Goal: Information Seeking & Learning: Learn about a topic

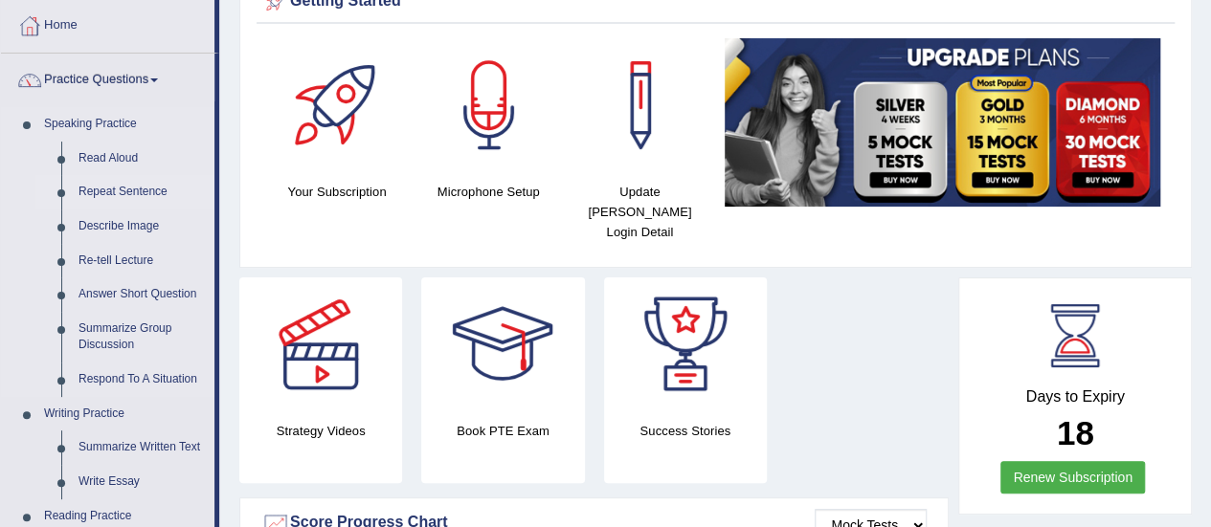
click at [123, 192] on link "Repeat Sentence" at bounding box center [142, 192] width 145 height 34
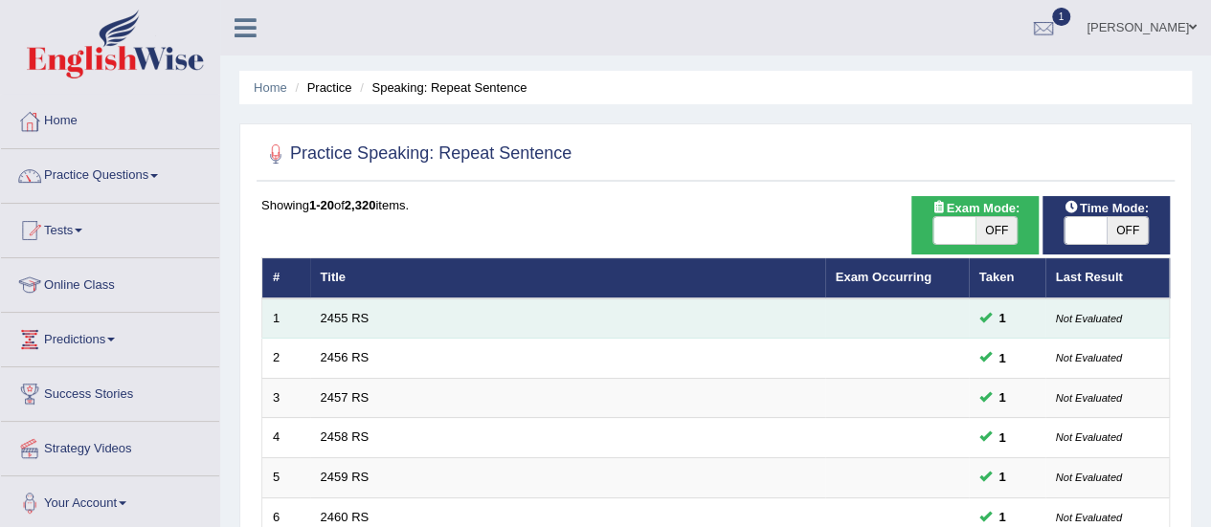
click at [327, 308] on td "2455 RS" at bounding box center [567, 319] width 515 height 40
click at [328, 315] on link "2455 RS" at bounding box center [345, 318] width 49 height 14
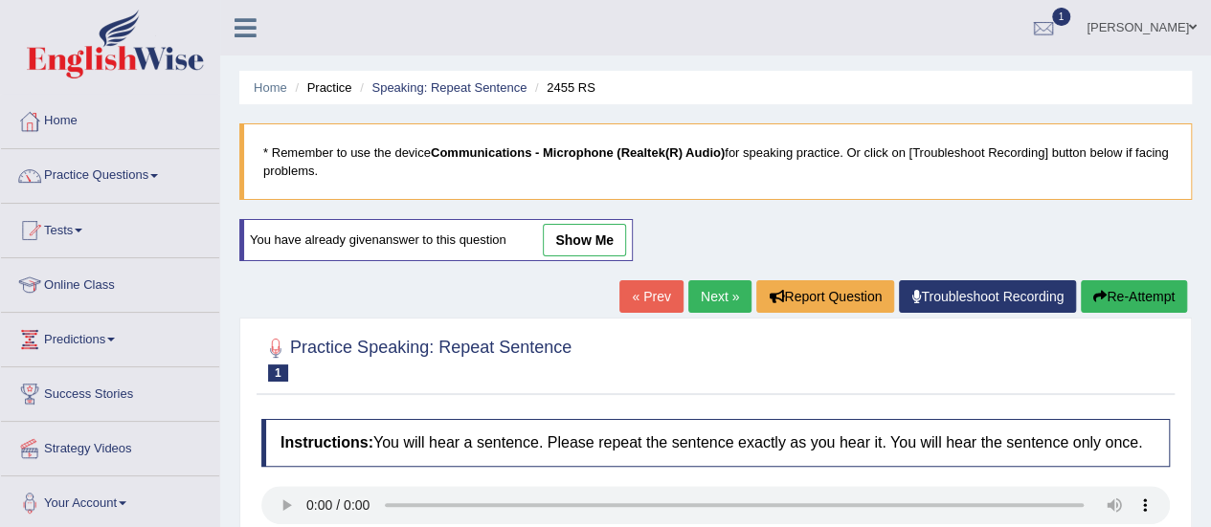
click at [565, 230] on link "show me" at bounding box center [584, 240] width 83 height 33
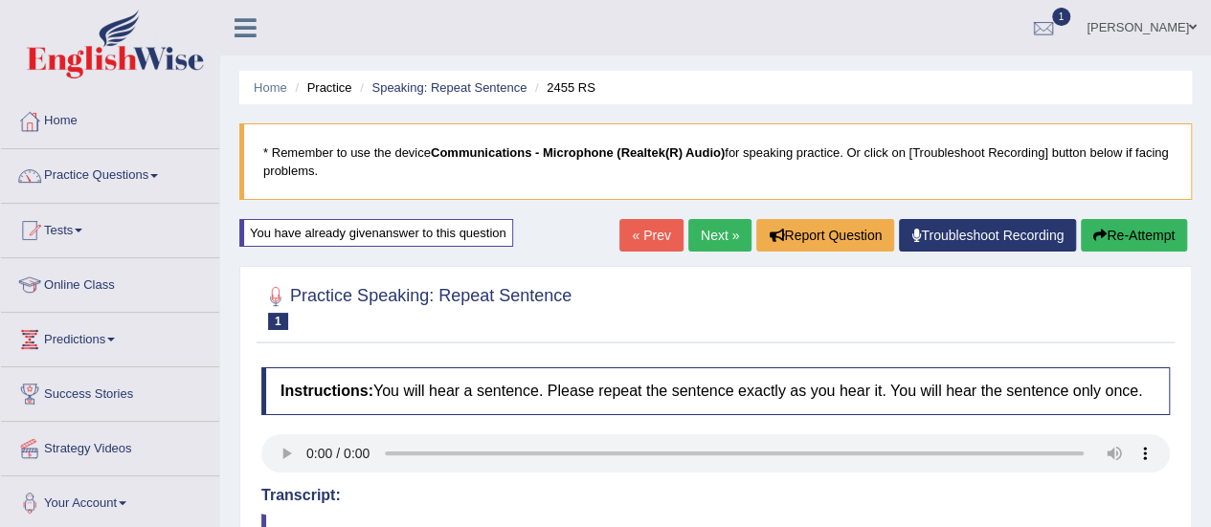
click at [707, 231] on link "Next »" at bounding box center [719, 235] width 63 height 33
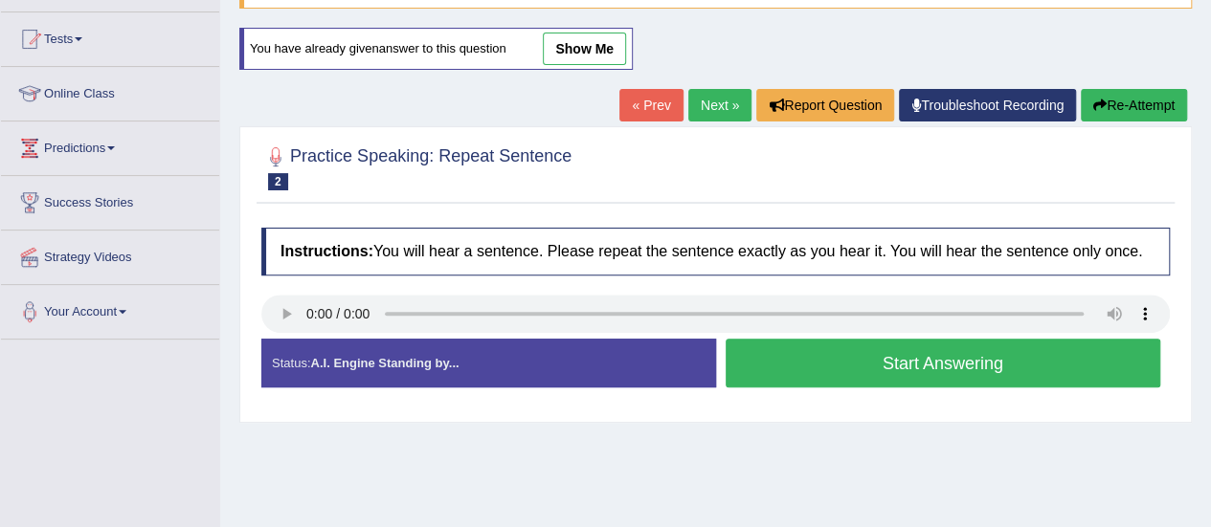
click at [597, 39] on link "show me" at bounding box center [584, 49] width 83 height 33
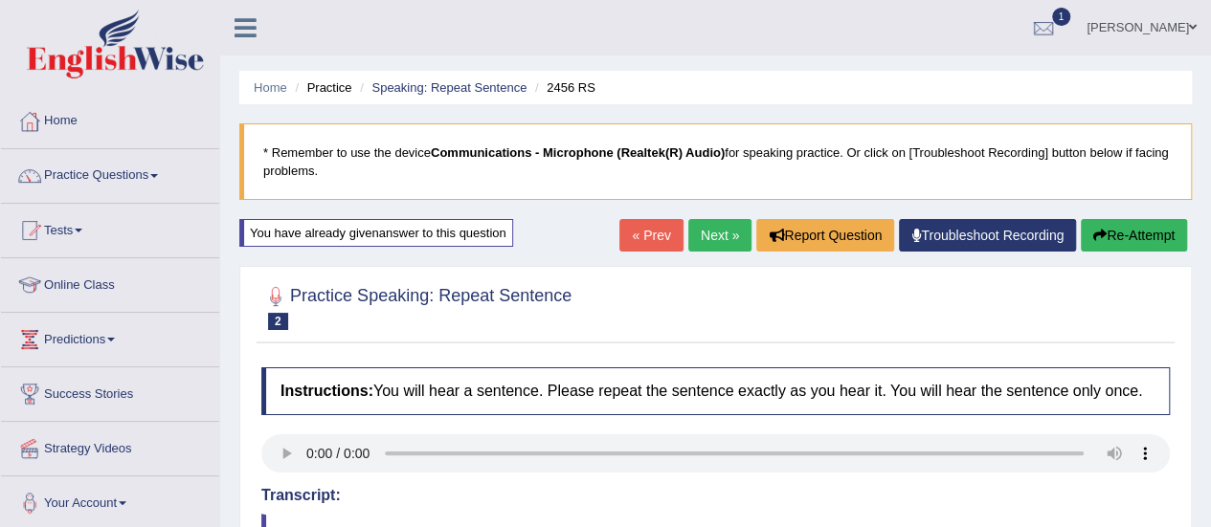
click at [723, 234] on link "Next »" at bounding box center [719, 235] width 63 height 33
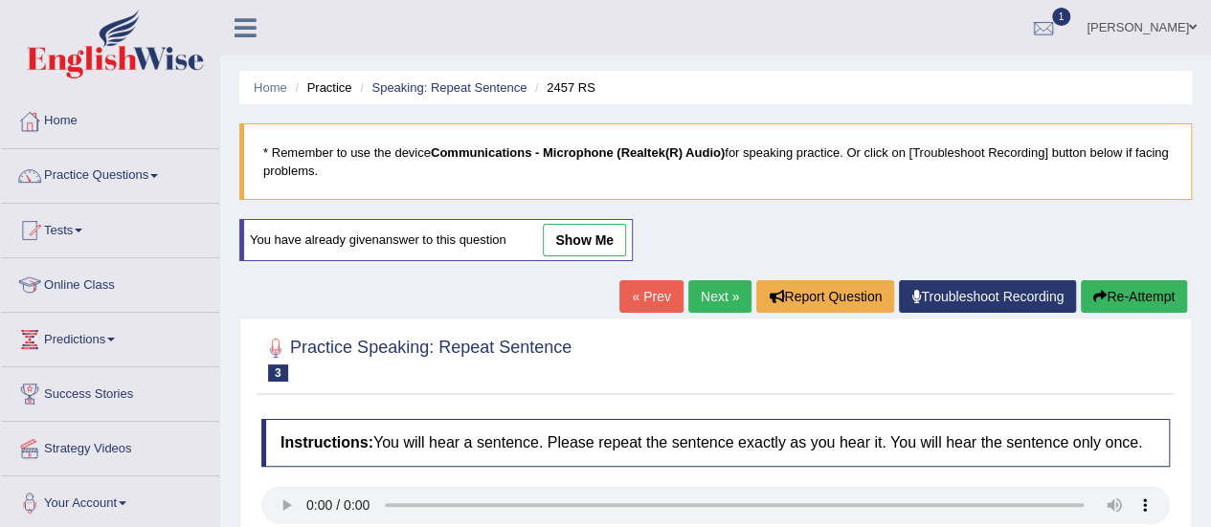
click at [608, 233] on link "show me" at bounding box center [584, 240] width 83 height 33
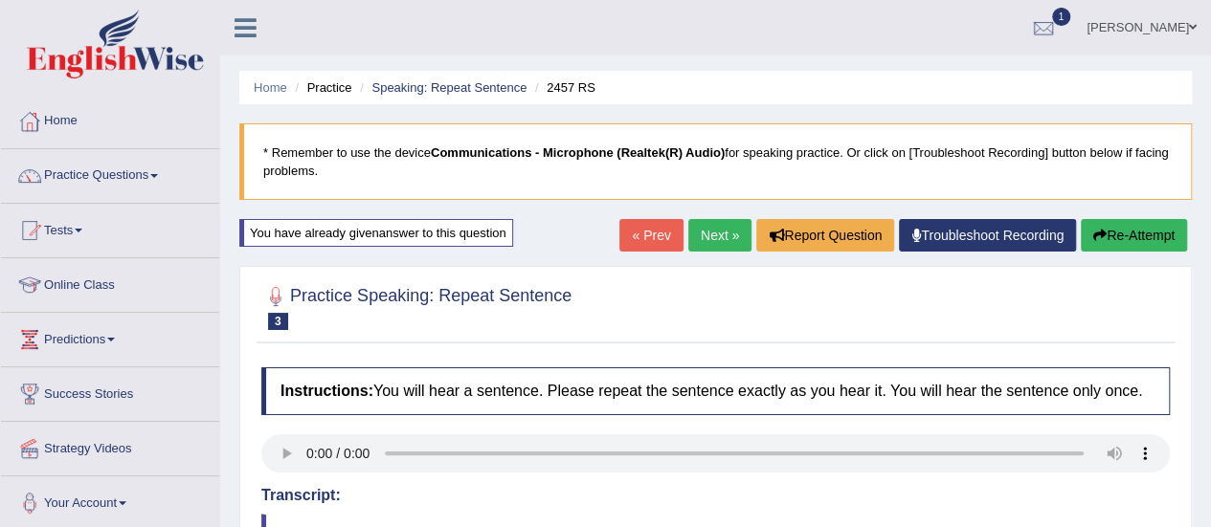
click at [715, 239] on link "Next »" at bounding box center [719, 235] width 63 height 33
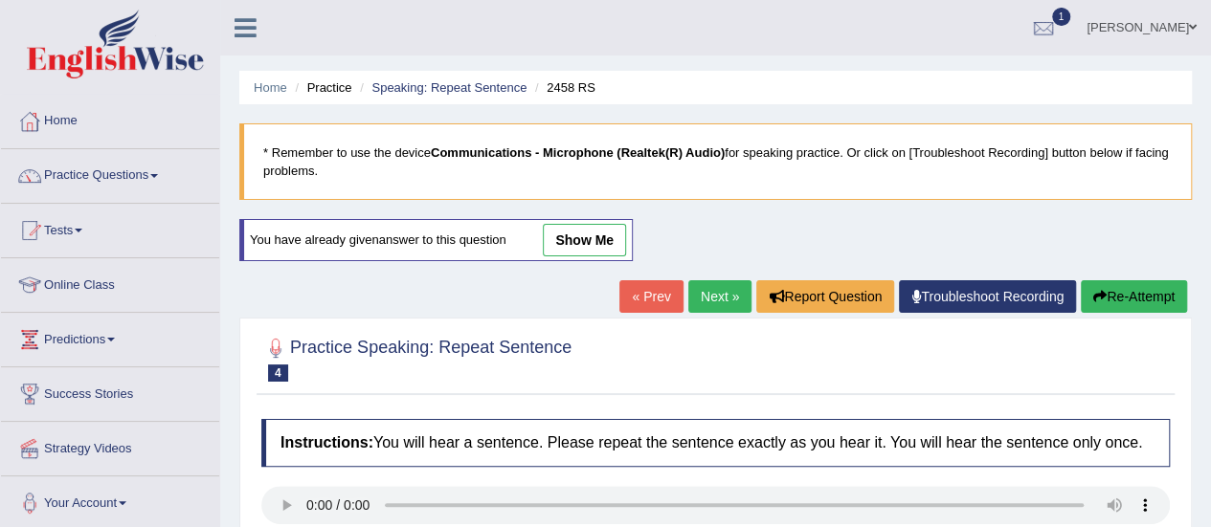
drag, startPoint x: 588, startPoint y: 225, endPoint x: 679, endPoint y: 238, distance: 91.9
click at [589, 225] on link "show me" at bounding box center [584, 240] width 83 height 33
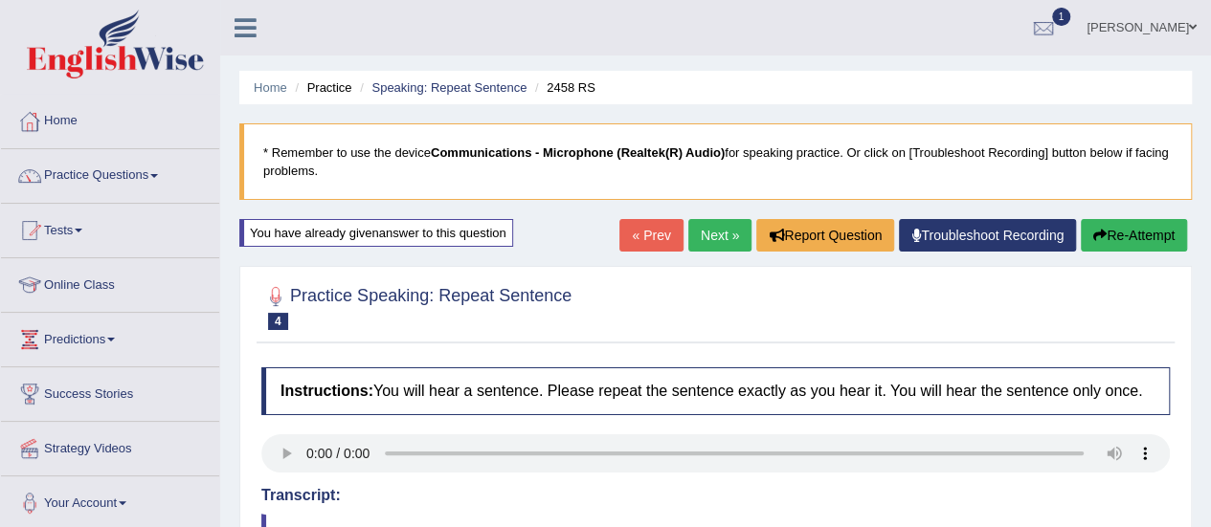
click at [714, 239] on link "Next »" at bounding box center [719, 235] width 63 height 33
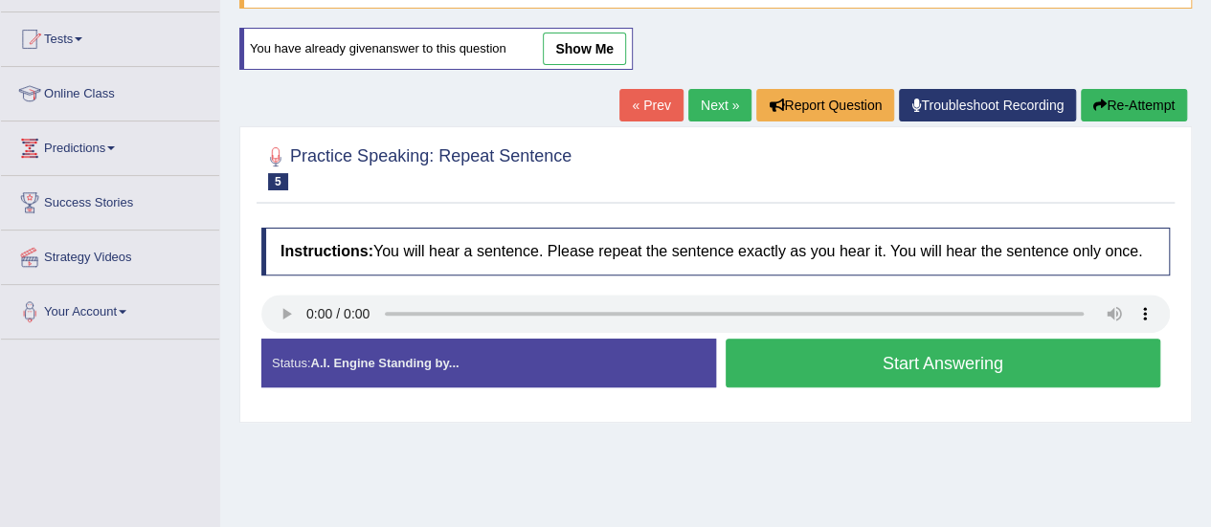
scroll to position [191, 0]
click at [598, 53] on link "show me" at bounding box center [584, 49] width 83 height 33
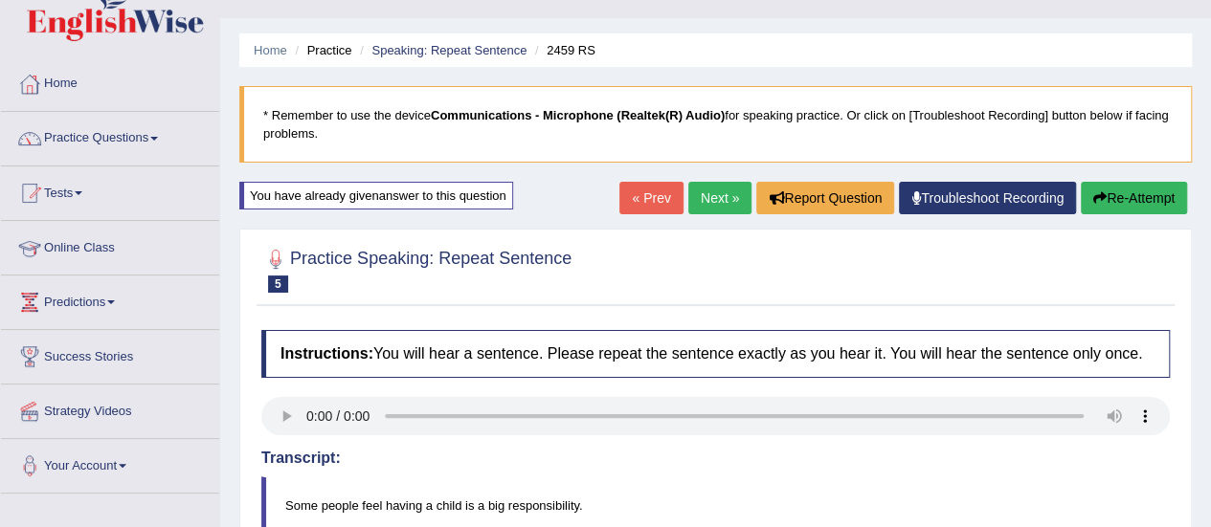
scroll to position [0, 0]
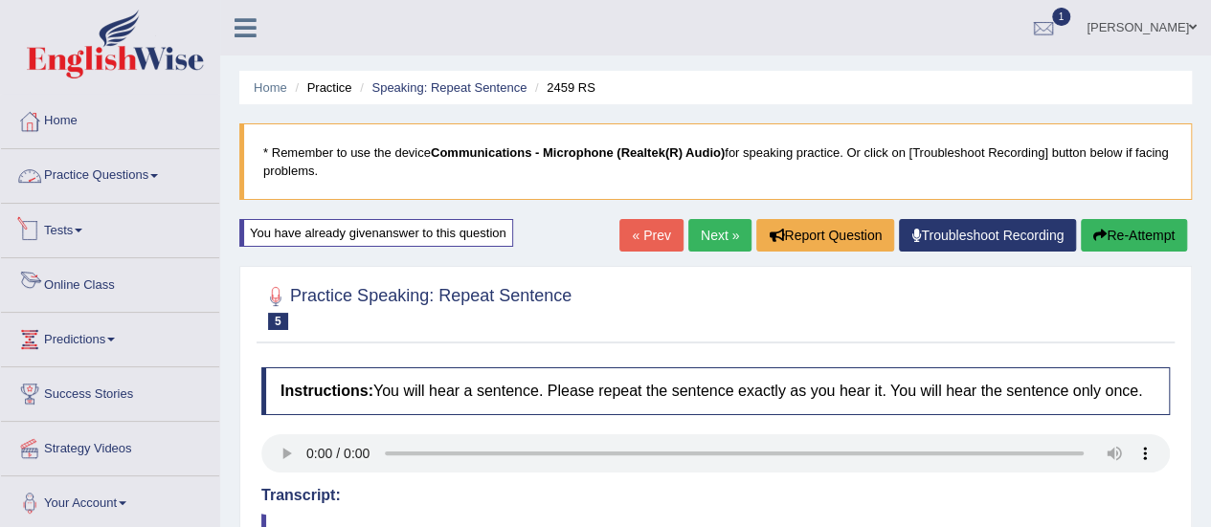
click at [59, 177] on link "Practice Questions" at bounding box center [110, 173] width 218 height 48
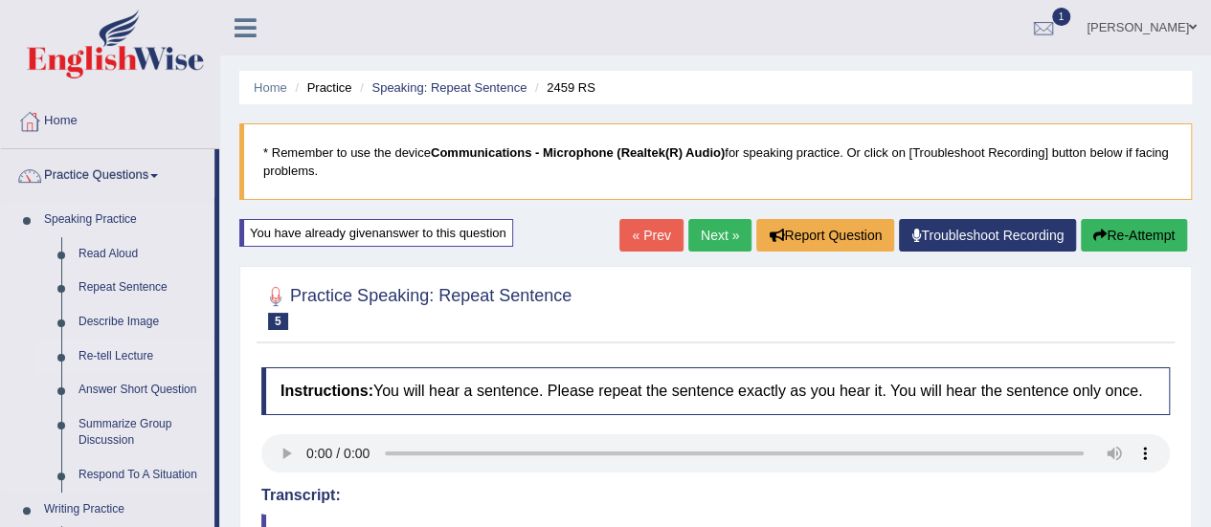
click at [141, 351] on link "Re-tell Lecture" at bounding box center [142, 357] width 145 height 34
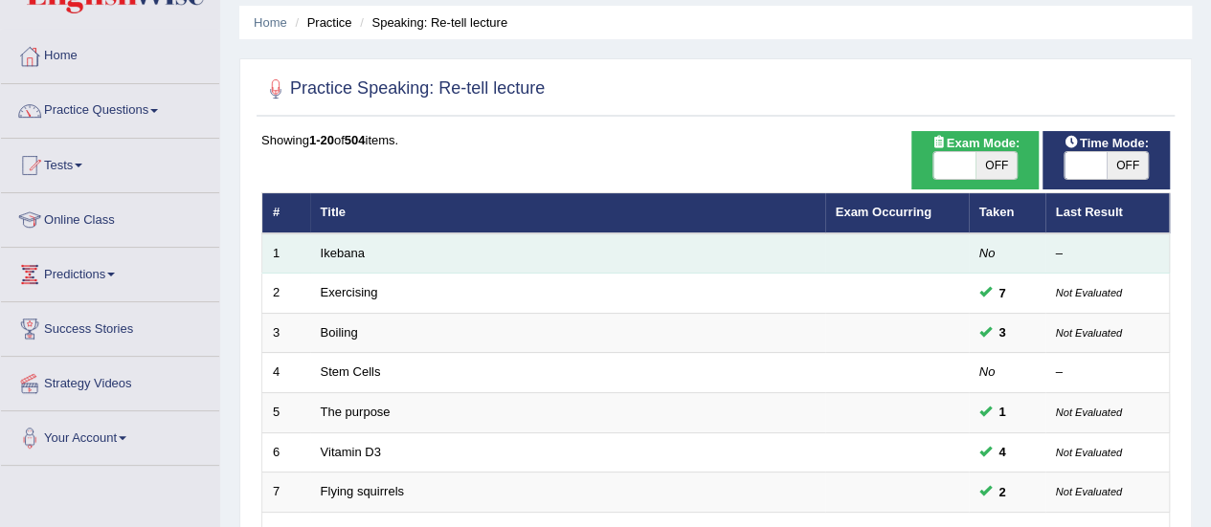
scroll to position [96, 0]
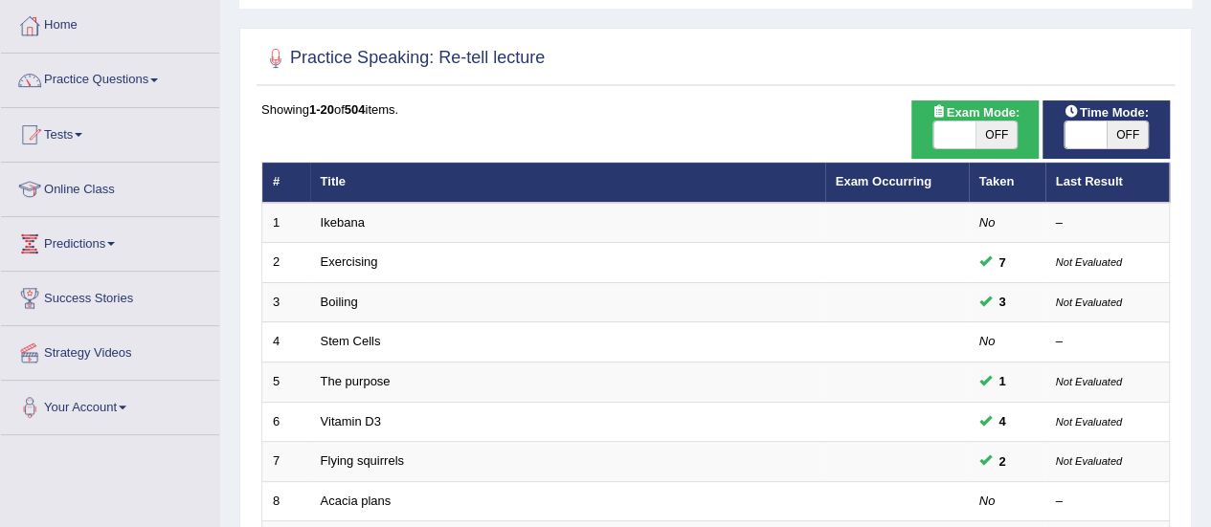
click at [113, 79] on link "Practice Questions" at bounding box center [110, 78] width 218 height 48
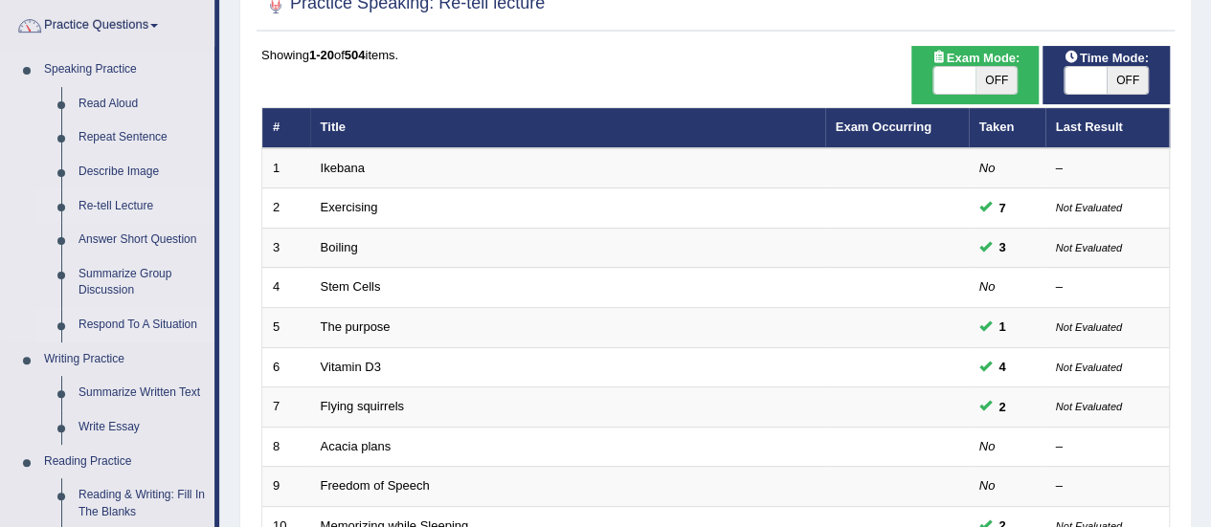
scroll to position [191, 0]
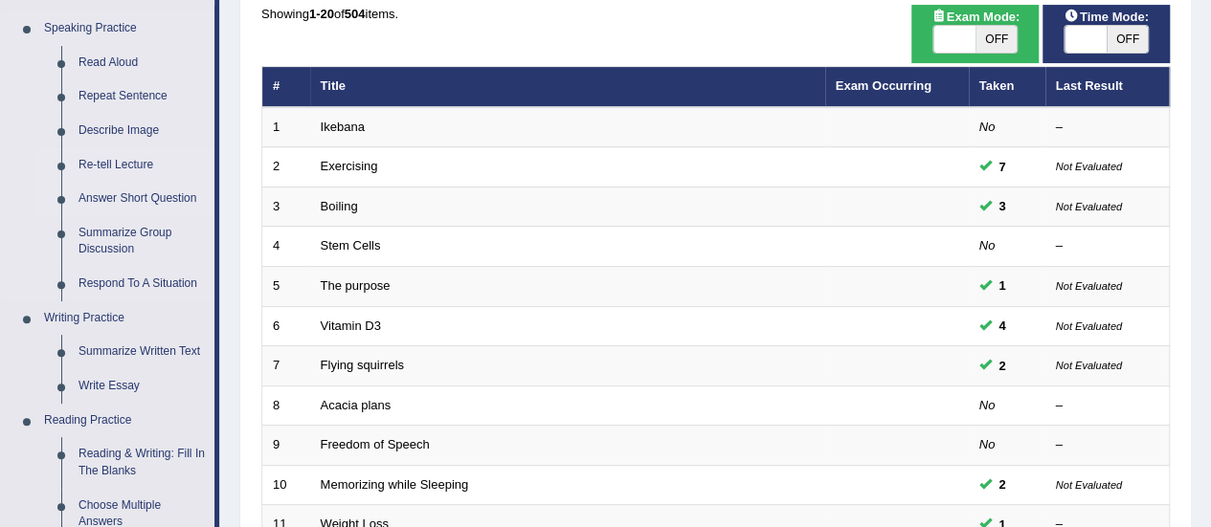
click at [153, 195] on link "Answer Short Question" at bounding box center [142, 199] width 145 height 34
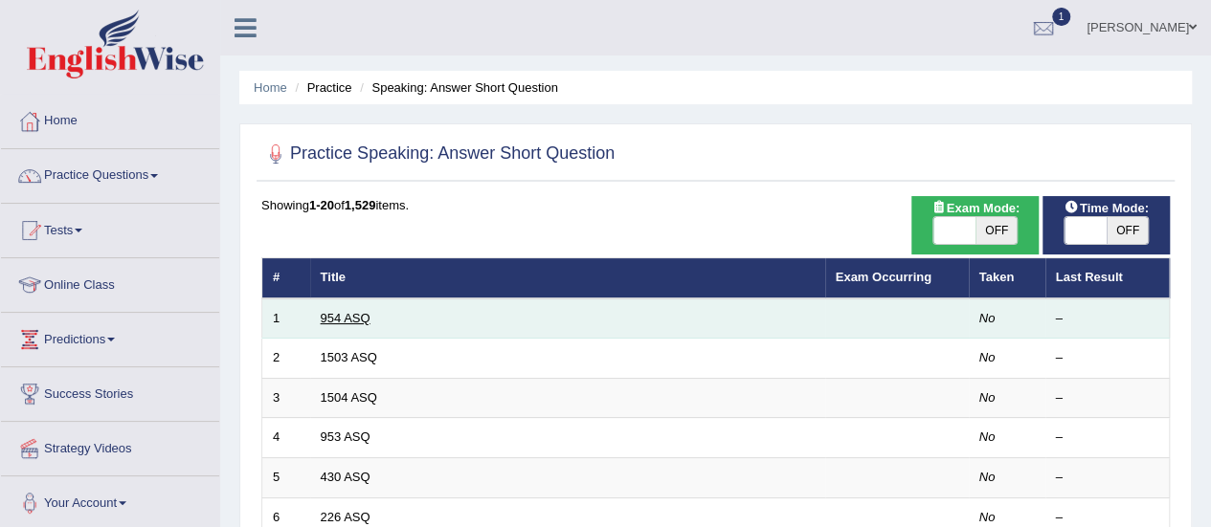
click at [353, 319] on link "954 ASQ" at bounding box center [346, 318] width 50 height 14
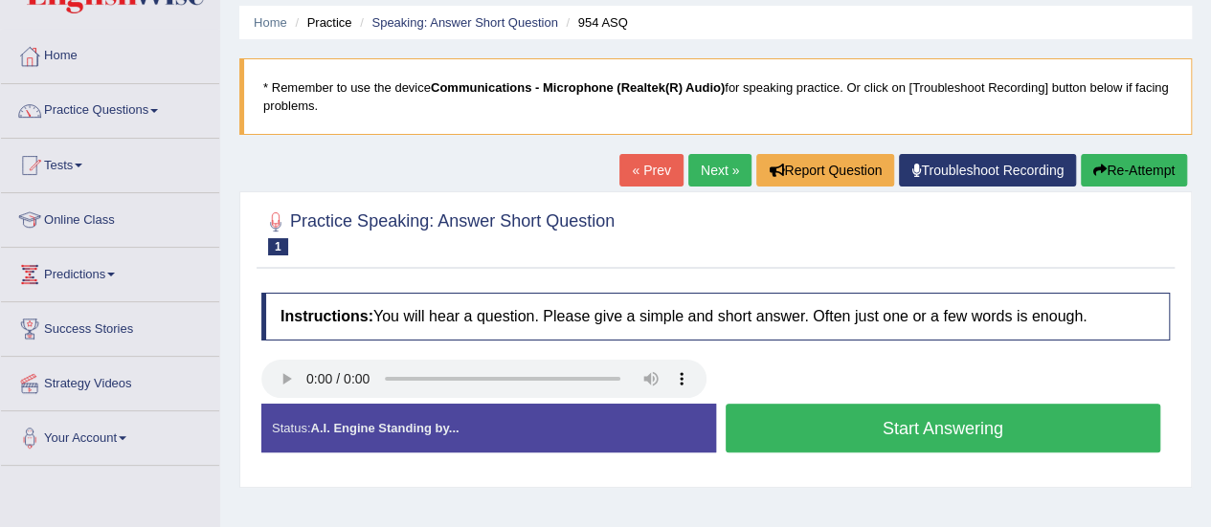
scroll to position [96, 0]
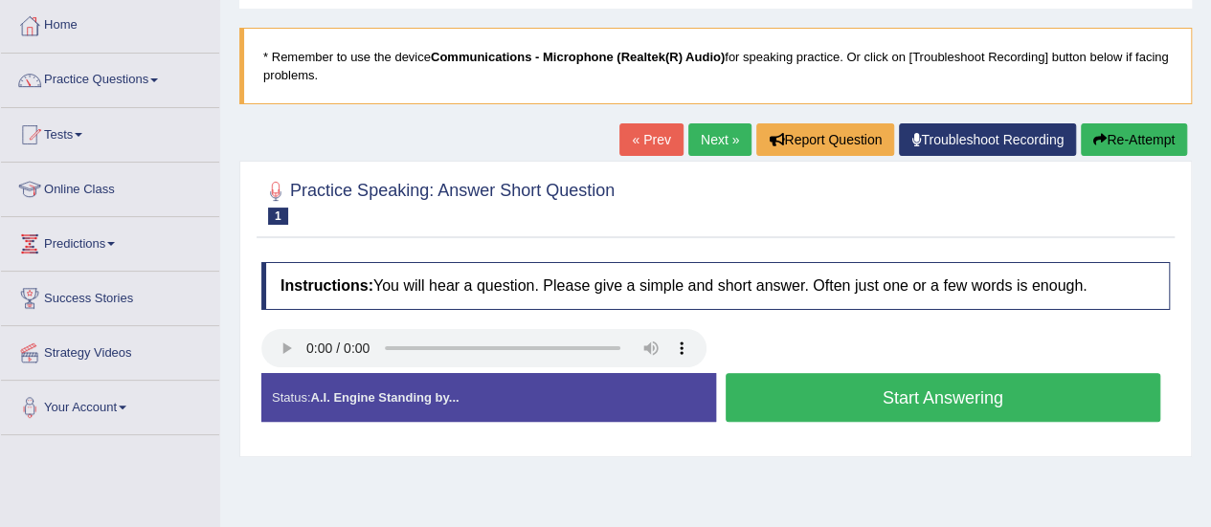
click at [878, 405] on button "Start Answering" at bounding box center [942, 397] width 435 height 49
click at [0, 0] on button "Stop Recording" at bounding box center [0, 0] width 0 height 0
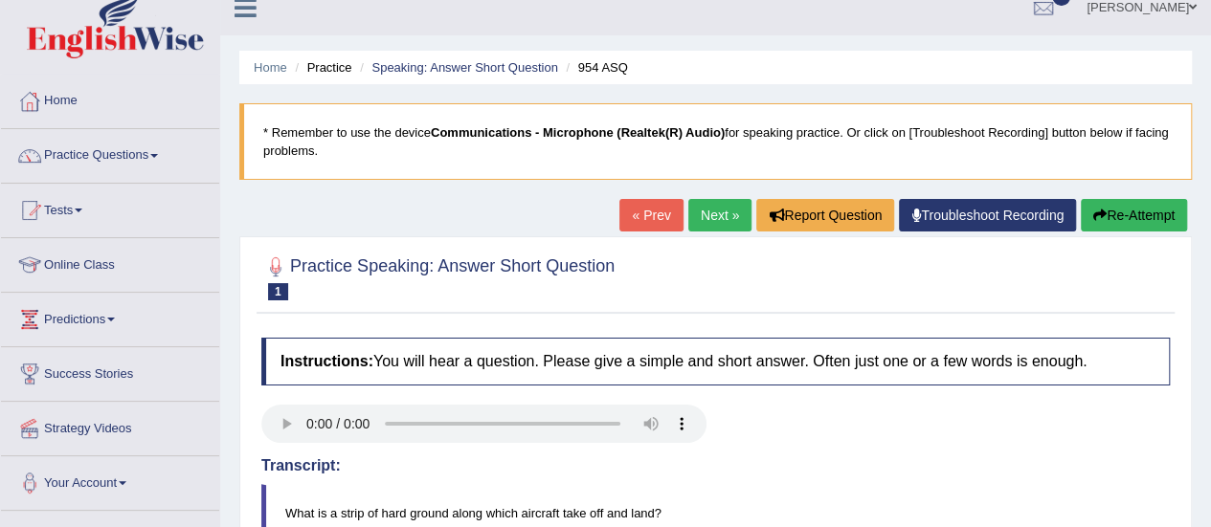
scroll to position [0, 0]
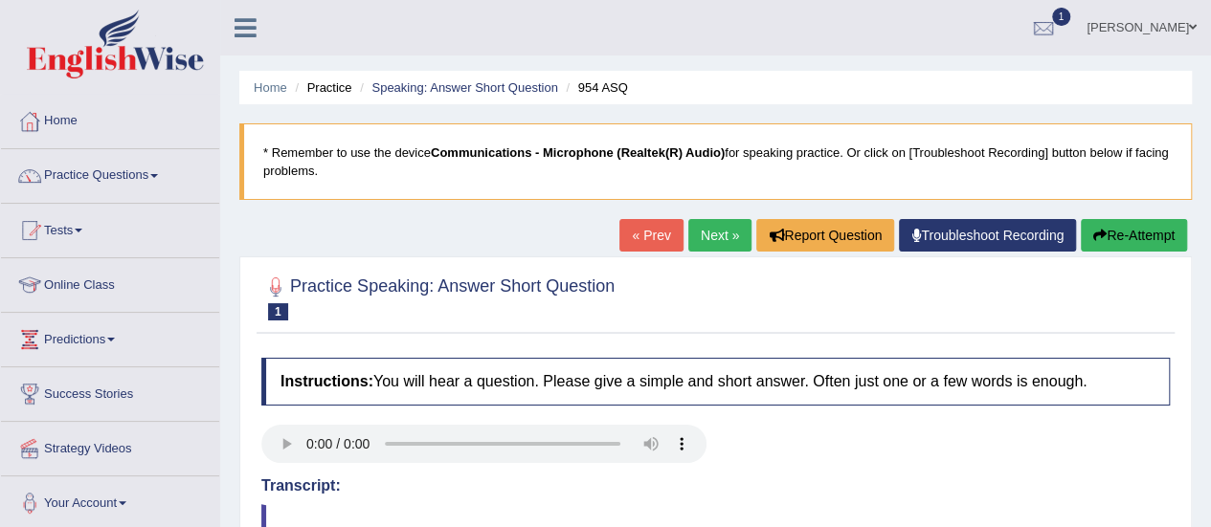
click at [725, 231] on link "Next »" at bounding box center [719, 235] width 63 height 33
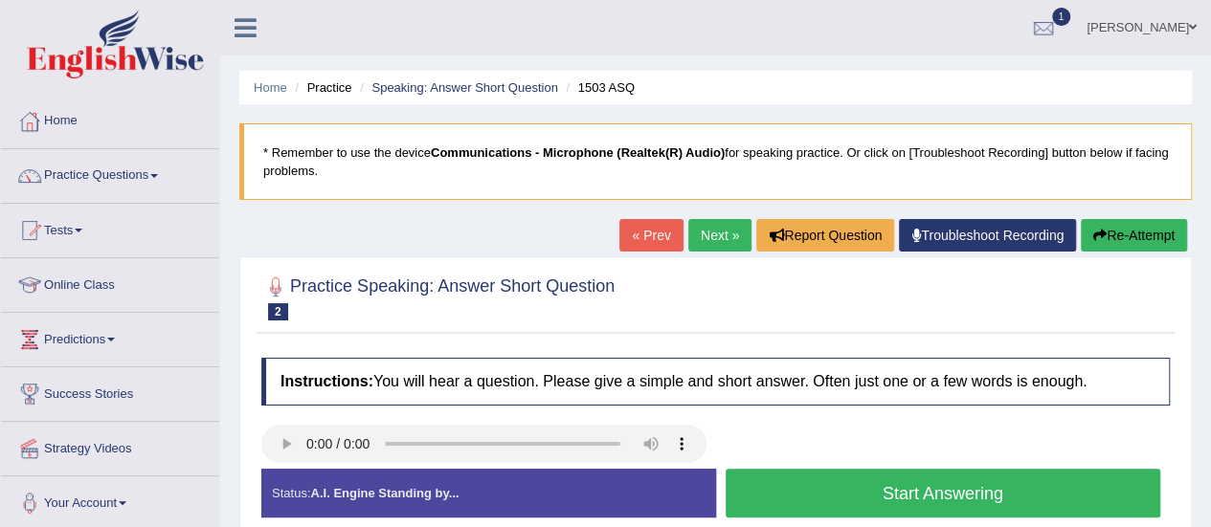
click at [722, 236] on link "Next »" at bounding box center [719, 235] width 63 height 33
click at [126, 174] on link "Practice Questions" at bounding box center [110, 173] width 218 height 48
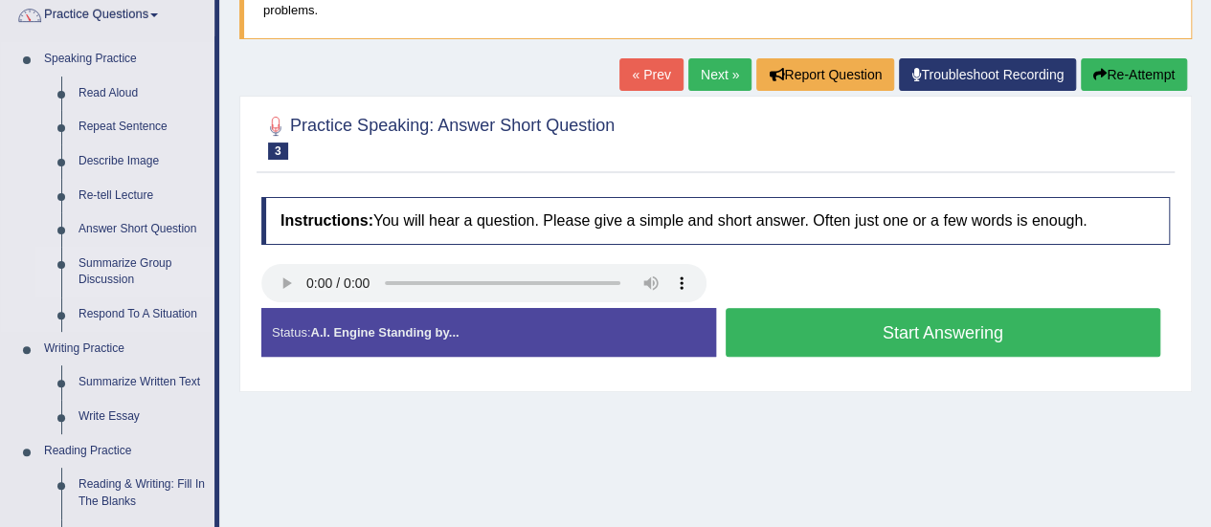
scroll to position [191, 0]
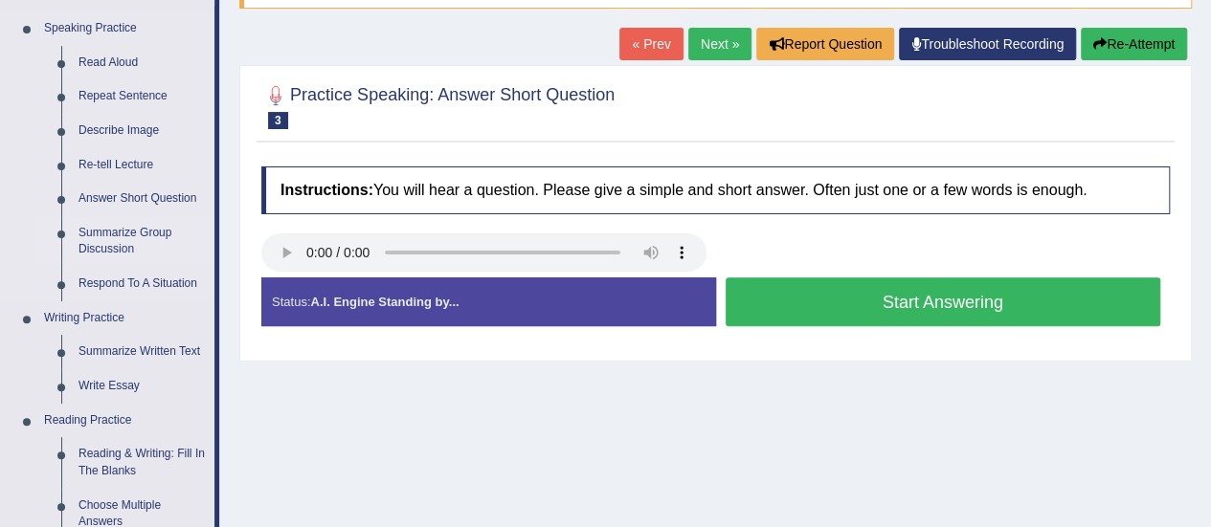
click at [131, 233] on link "Summarize Group Discussion" at bounding box center [142, 241] width 145 height 51
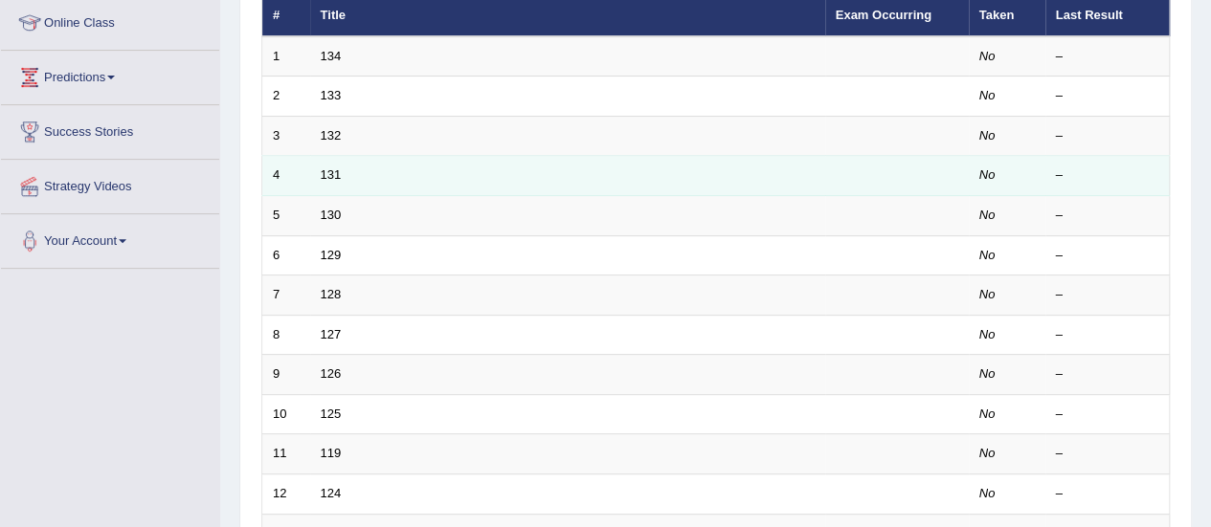
scroll to position [191, 0]
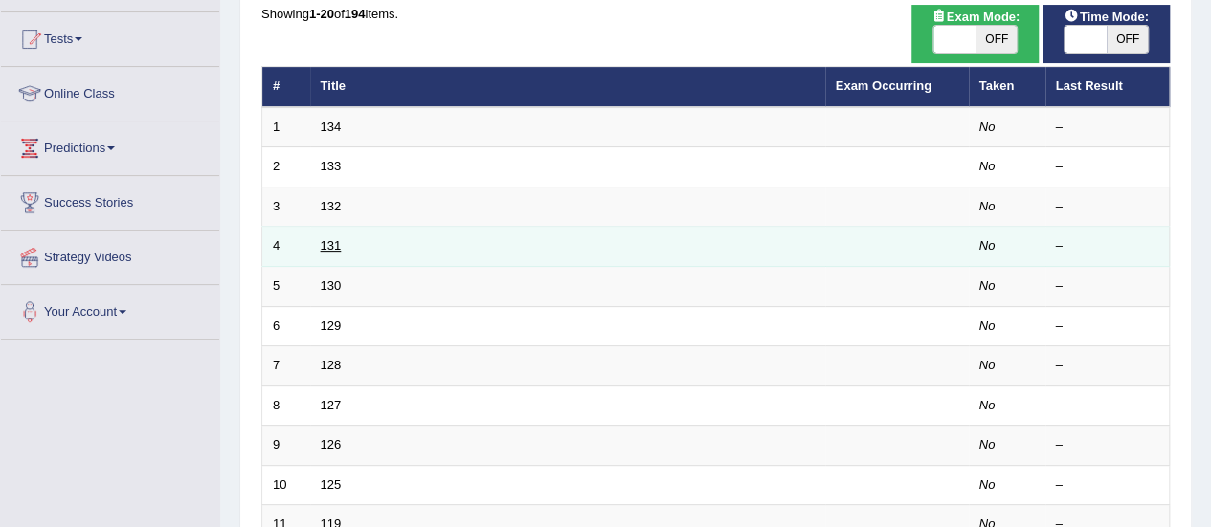
click at [329, 242] on link "131" at bounding box center [331, 245] width 21 height 14
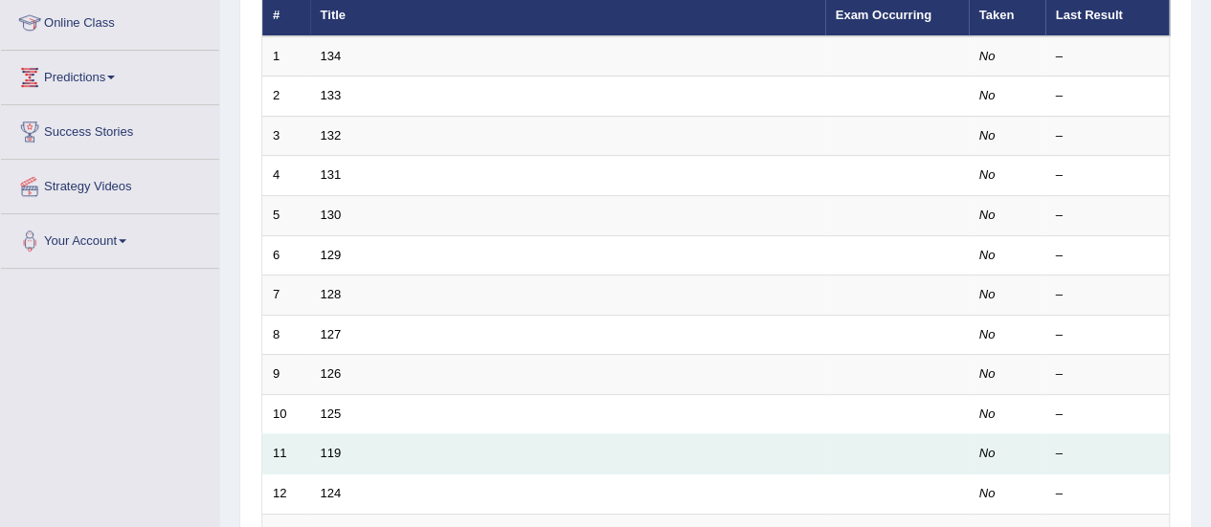
scroll to position [479, 0]
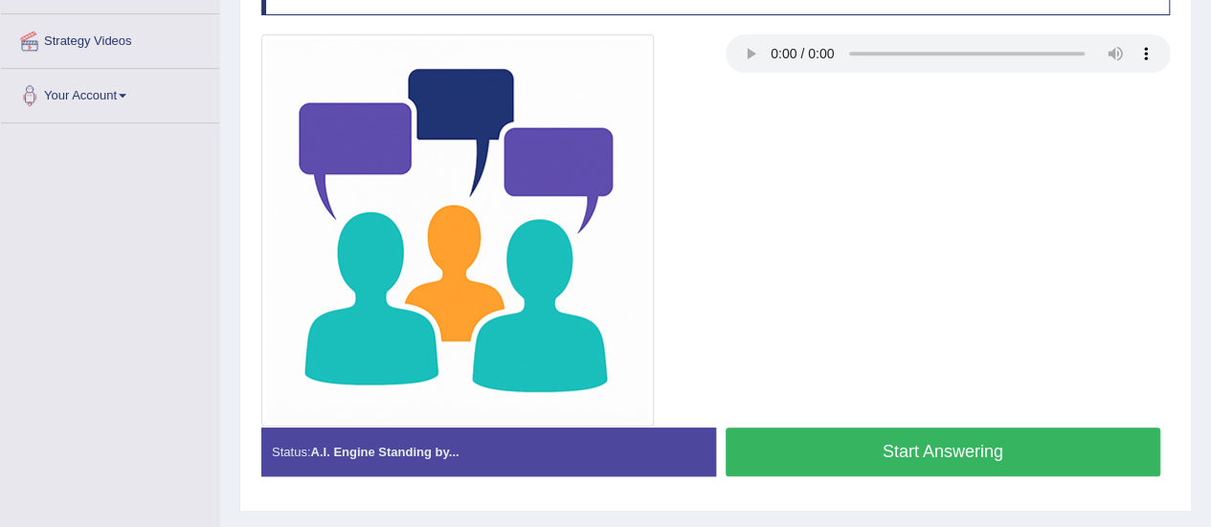
scroll to position [477, 0]
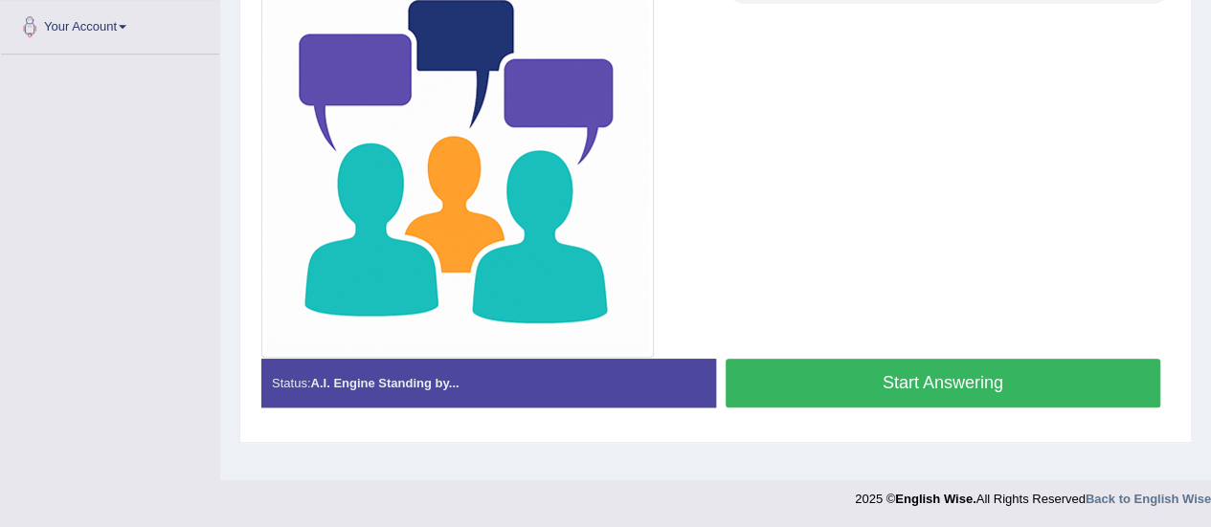
click at [866, 379] on button "Start Answering" at bounding box center [942, 383] width 435 height 49
click at [867, 379] on button "Start Answering" at bounding box center [942, 383] width 435 height 49
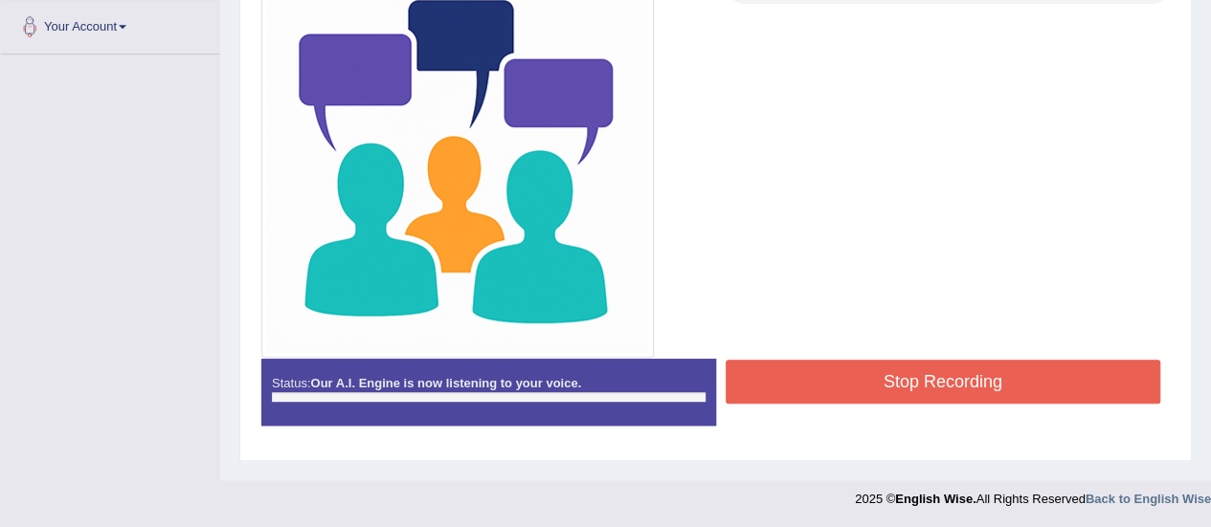
drag, startPoint x: 867, startPoint y: 379, endPoint x: 844, endPoint y: 356, distance: 32.5
click at [859, 366] on button "Stop Recording" at bounding box center [942, 382] width 435 height 44
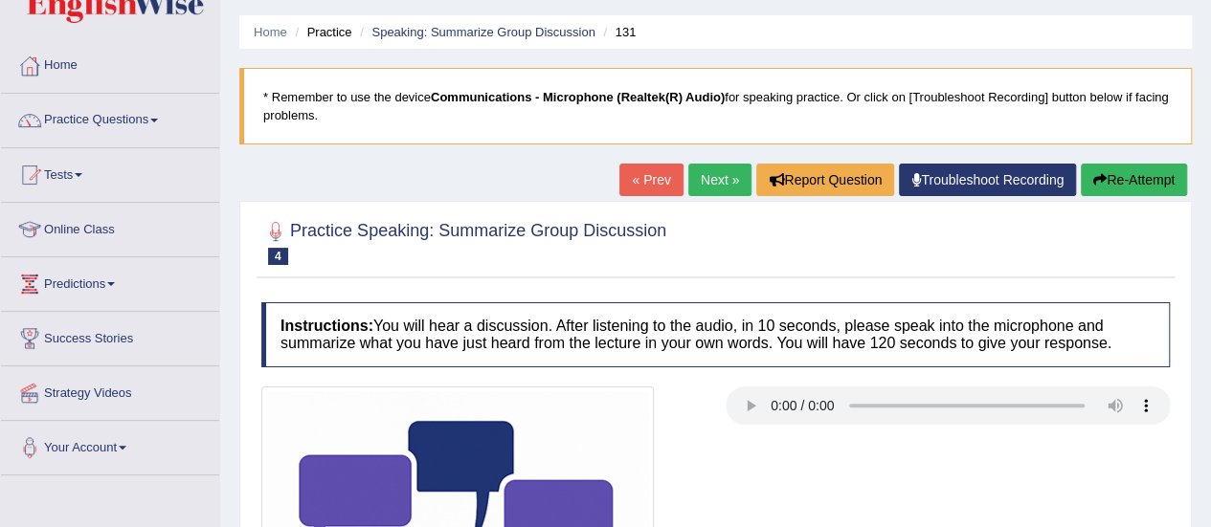
scroll to position [0, 0]
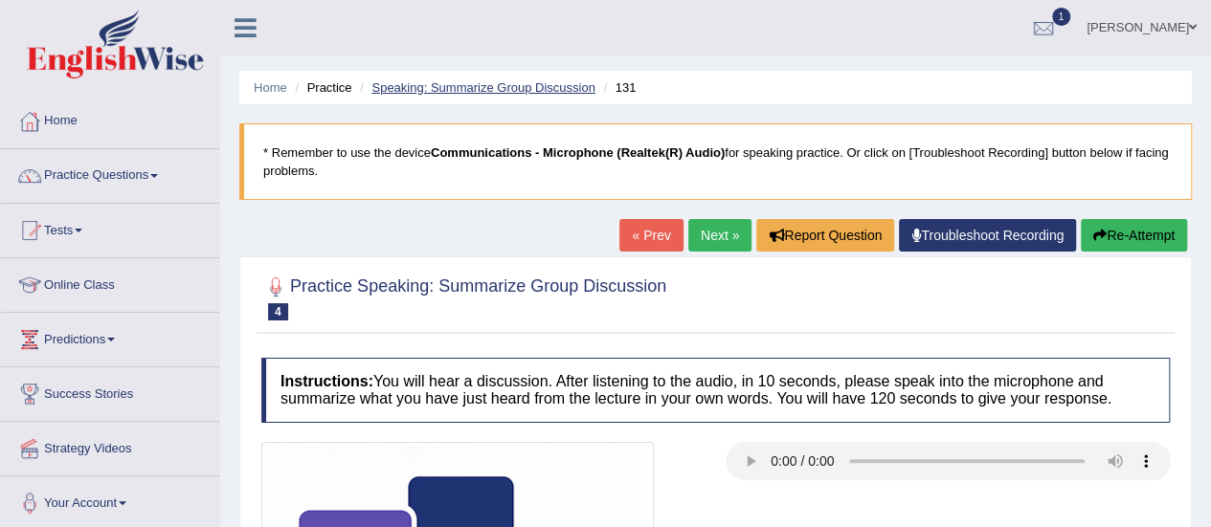
click at [514, 90] on link "Speaking: Summarize Group Discussion" at bounding box center [482, 87] width 223 height 14
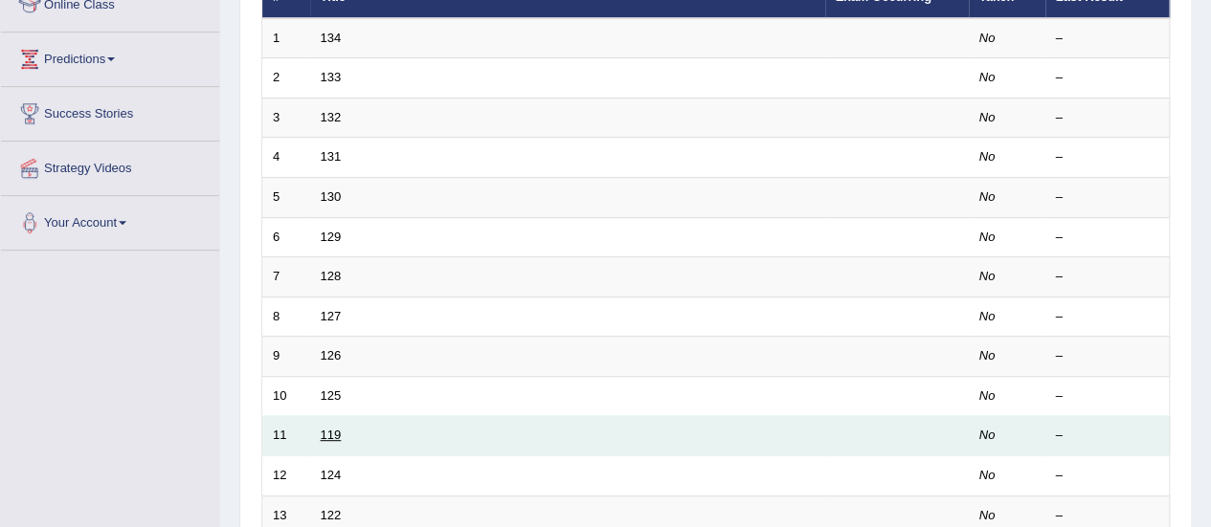
scroll to position [287, 0]
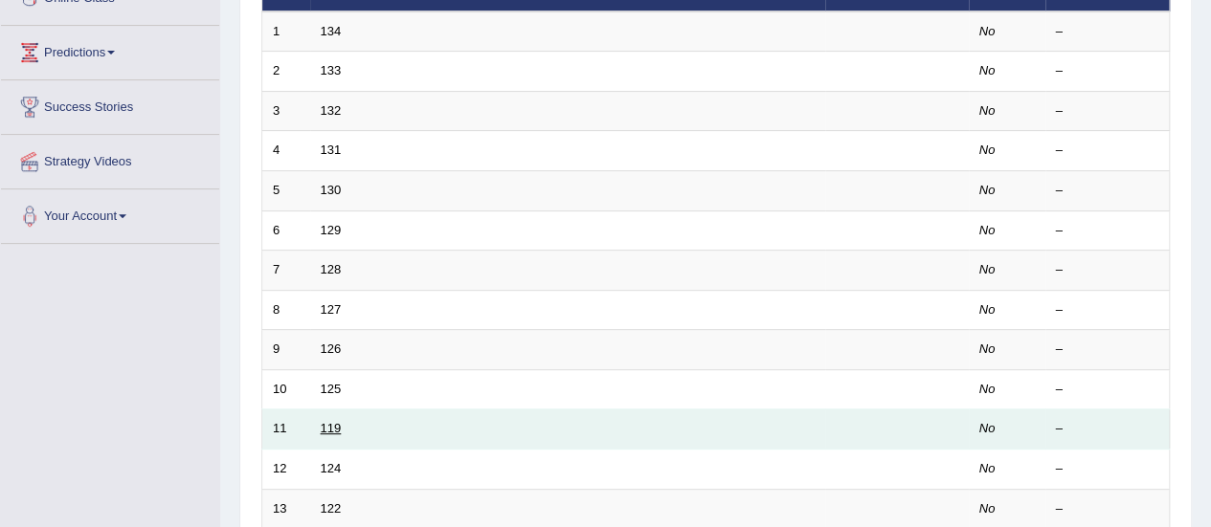
click at [329, 422] on link "119" at bounding box center [331, 428] width 21 height 14
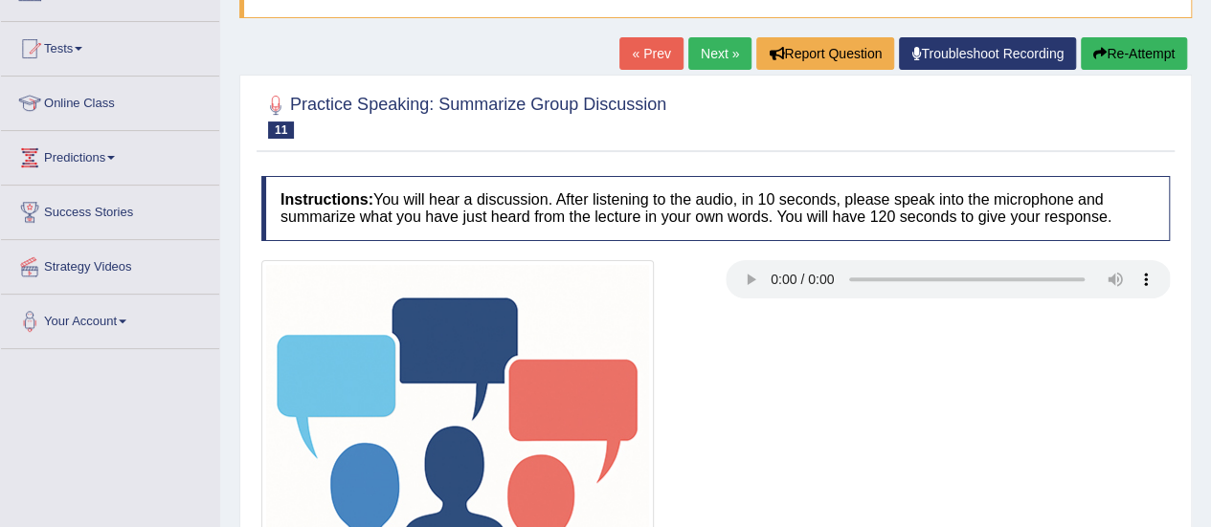
scroll to position [477, 0]
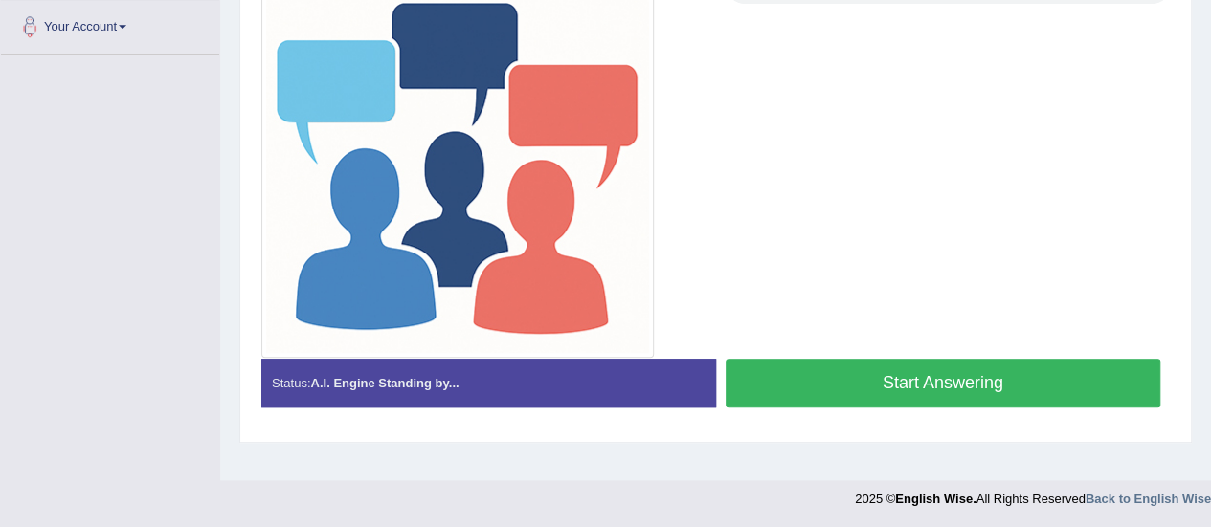
click at [848, 391] on button "Start Answering" at bounding box center [942, 383] width 435 height 49
click at [851, 390] on button "Start Answering" at bounding box center [942, 383] width 435 height 49
click at [852, 386] on div "Status: A.I. Engine Standing by... Start Answering Stop Recording" at bounding box center [715, 393] width 908 height 68
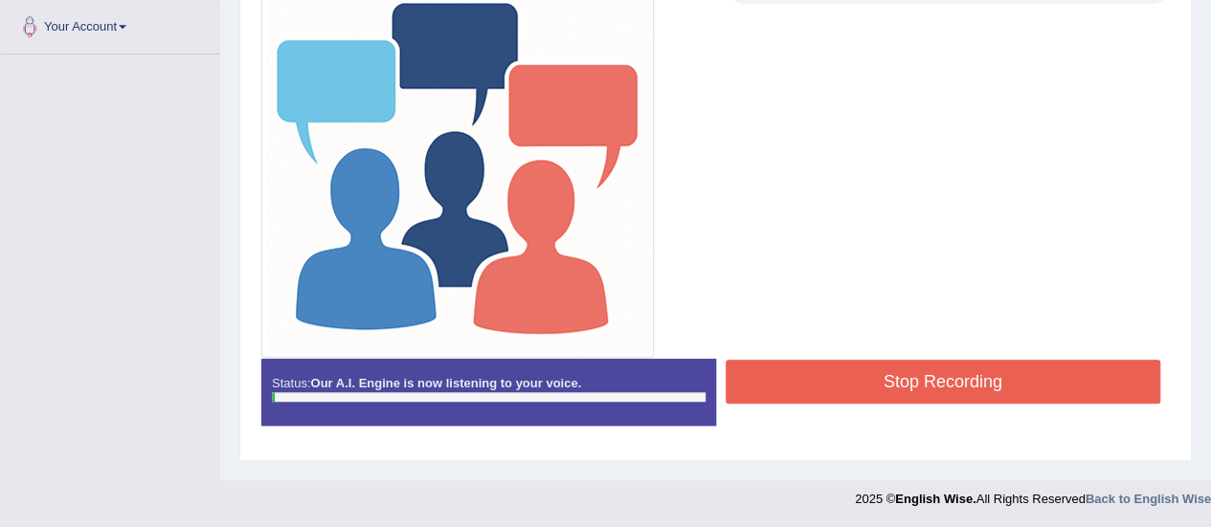
click at [852, 386] on button "Stop Recording" at bounding box center [942, 382] width 435 height 44
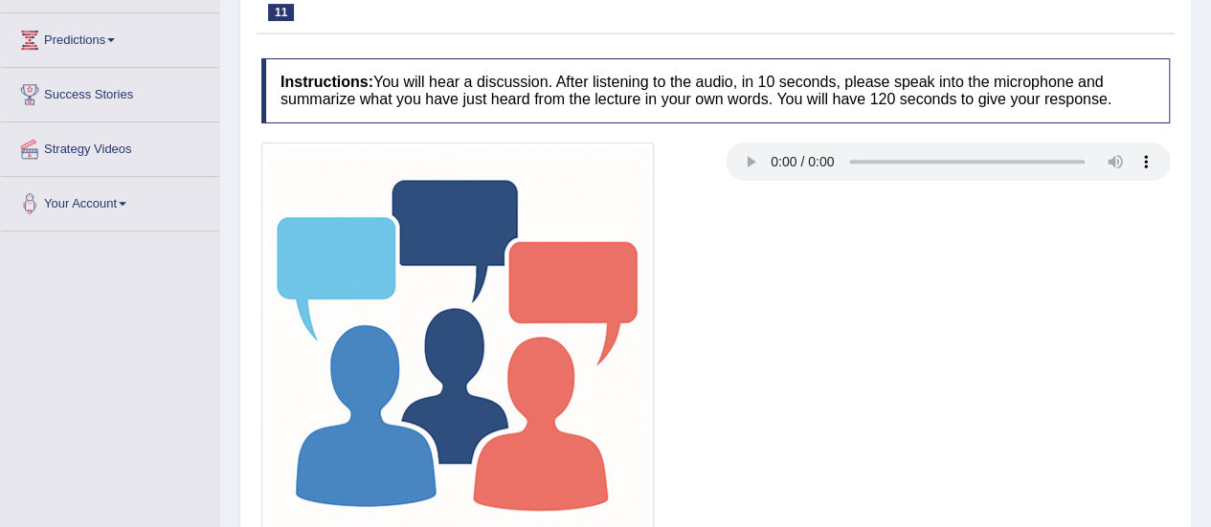
scroll to position [0, 0]
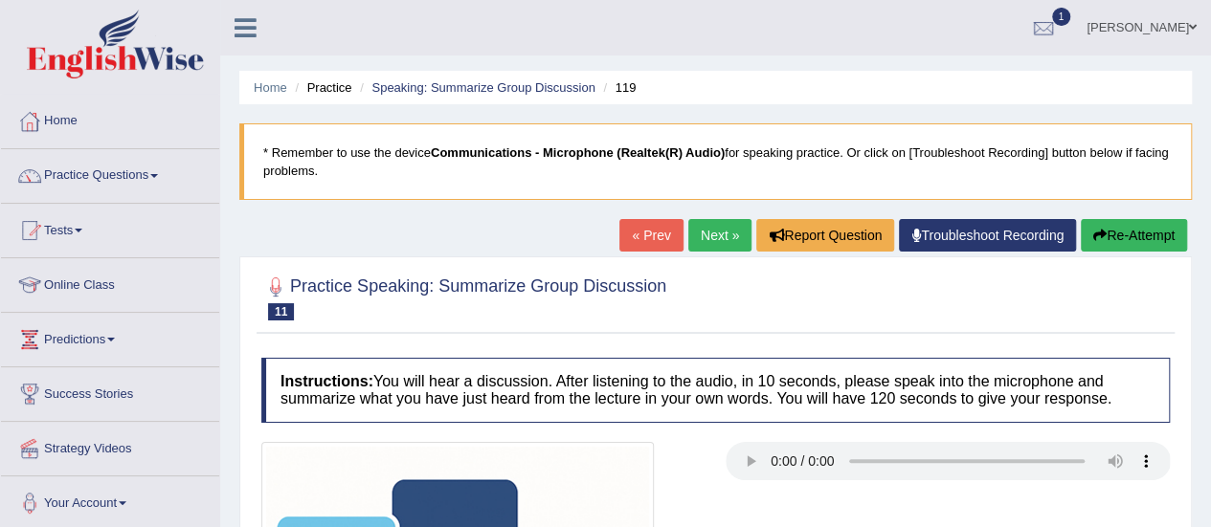
click at [453, 96] on li "Speaking: Summarize Group Discussion" at bounding box center [475, 87] width 240 height 18
click at [451, 92] on link "Speaking: Summarize Group Discussion" at bounding box center [482, 87] width 223 height 14
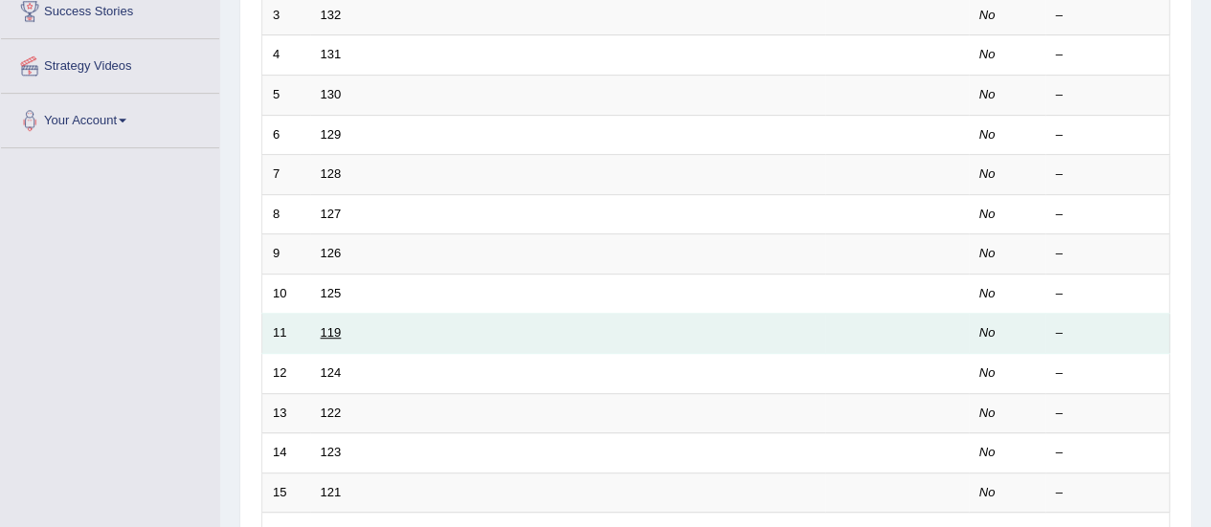
click at [327, 327] on link "119" at bounding box center [331, 332] width 21 height 14
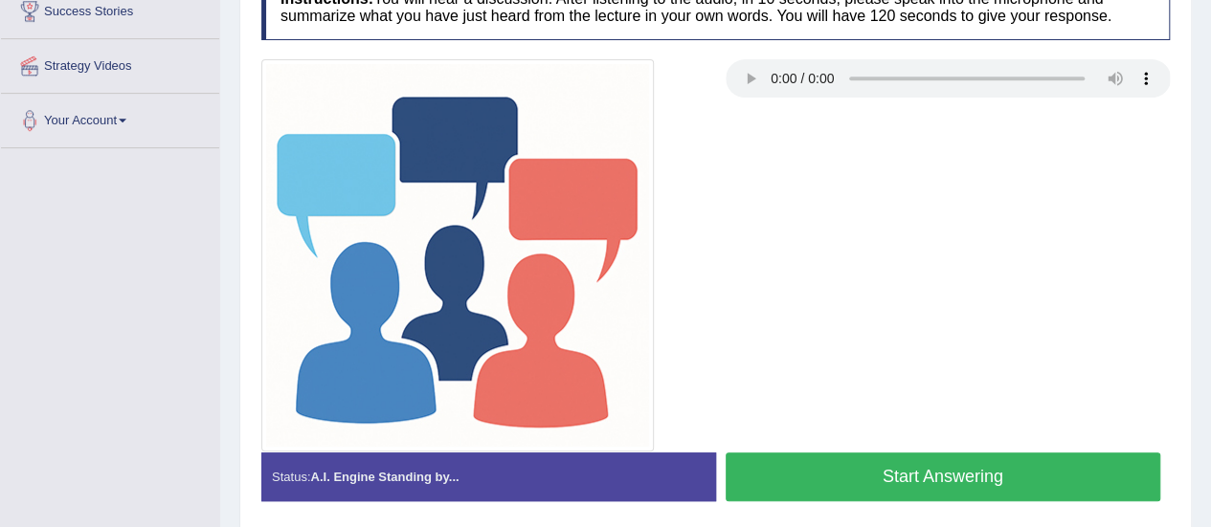
scroll to position [383, 0]
click at [833, 459] on button "Start Answering" at bounding box center [942, 477] width 435 height 49
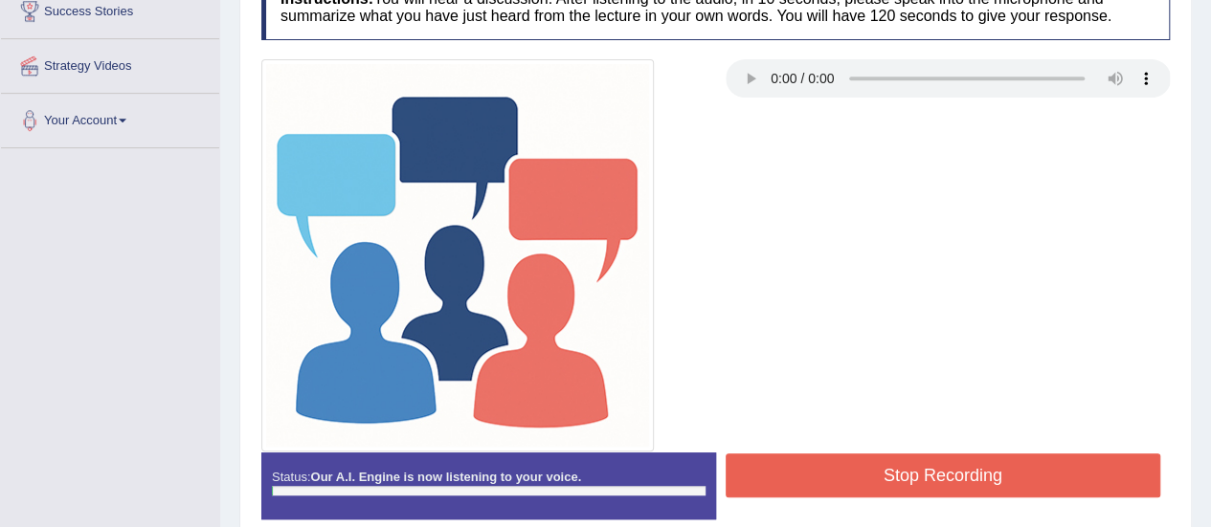
click at [833, 459] on button "Stop Recording" at bounding box center [942, 476] width 435 height 44
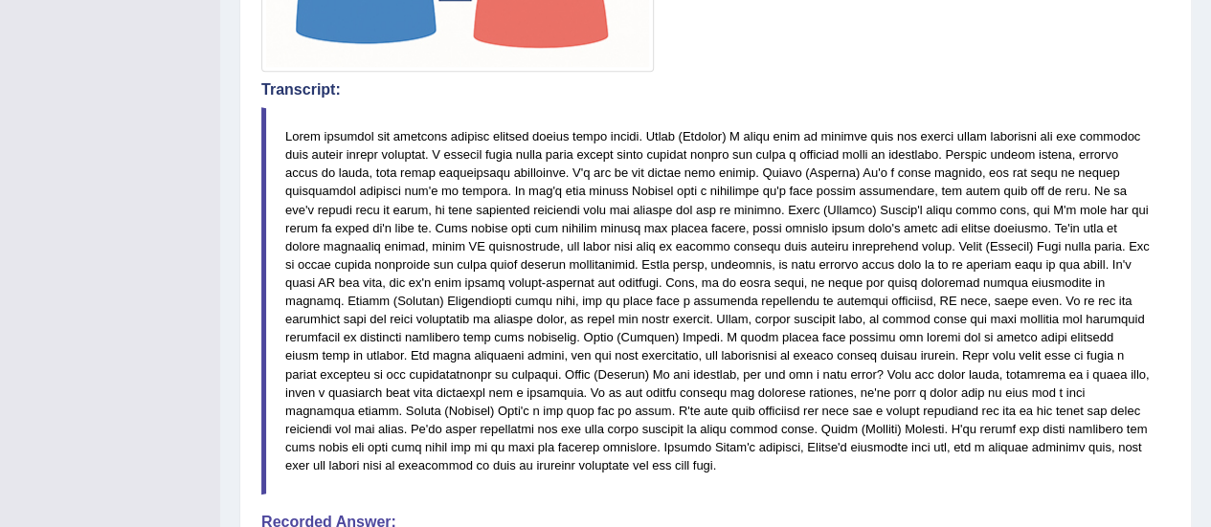
scroll to position [766, 0]
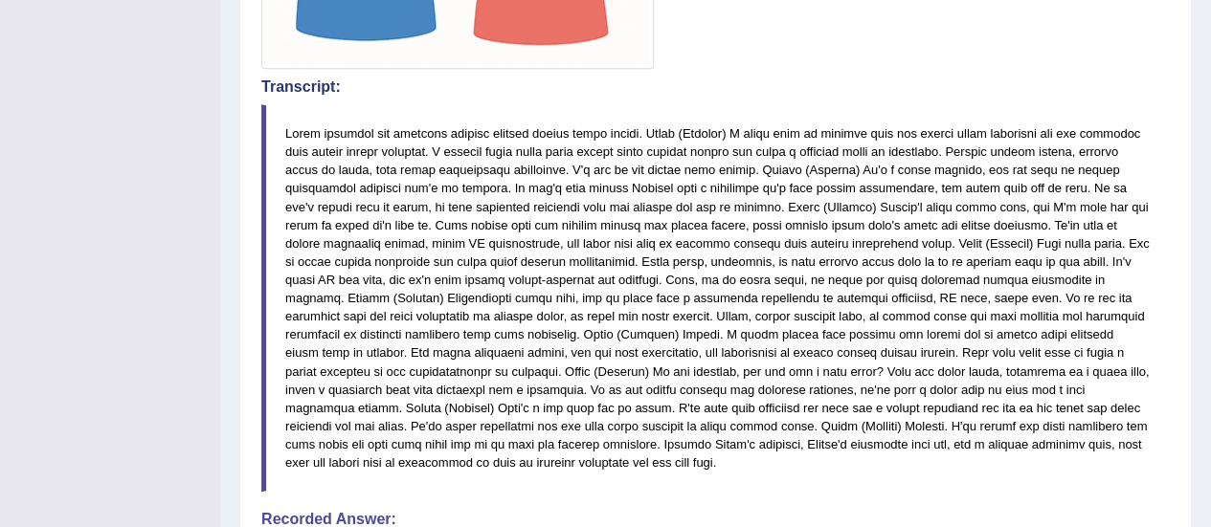
drag, startPoint x: 856, startPoint y: 233, endPoint x: 977, endPoint y: 237, distance: 121.6
click at [976, 237] on blockquote at bounding box center [715, 298] width 908 height 388
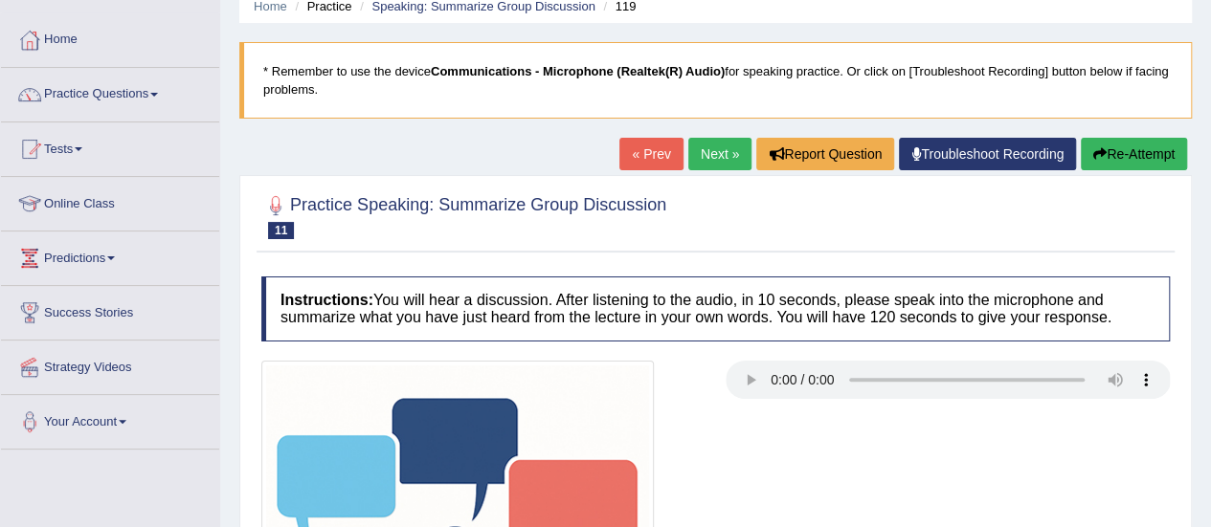
scroll to position [0, 0]
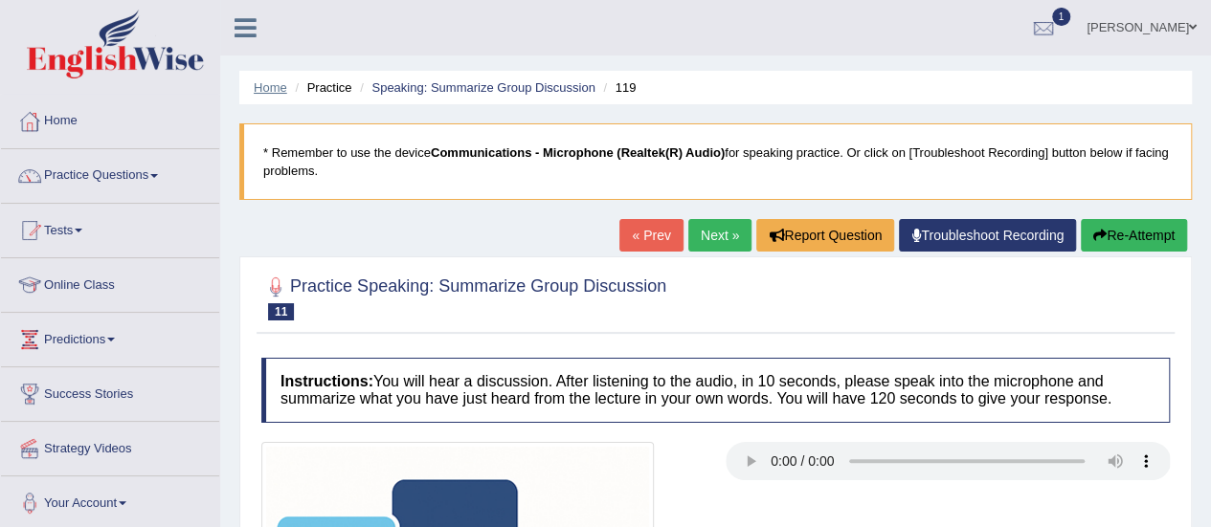
click at [270, 87] on link "Home" at bounding box center [270, 87] width 33 height 14
